Goal: Check status: Check status

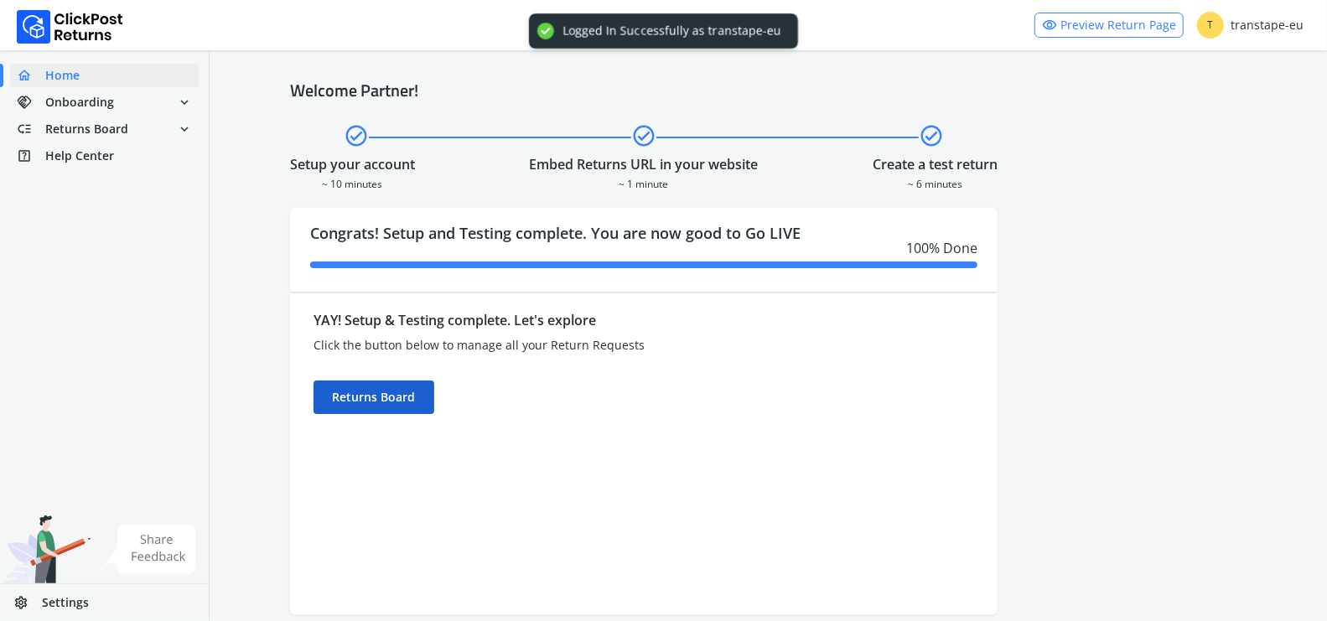
click at [397, 390] on div "Returns Board" at bounding box center [373, 398] width 121 height 34
